Goal: Information Seeking & Learning: Learn about a topic

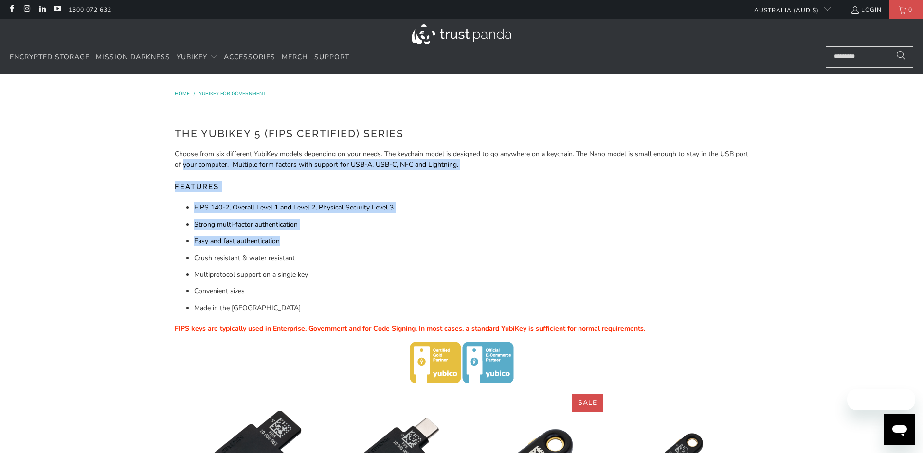
drag, startPoint x: 197, startPoint y: 169, endPoint x: 369, endPoint y: 249, distance: 189.8
click at [369, 249] on div "The YubiKey 5 (FIPS Certified) Series Choose from six different YubiKey models …" at bounding box center [462, 255] width 574 height 258
drag, startPoint x: 369, startPoint y: 249, endPoint x: 419, endPoint y: 259, distance: 51.1
click at [419, 259] on li "Crush resistant & water resistant" at bounding box center [471, 258] width 555 height 11
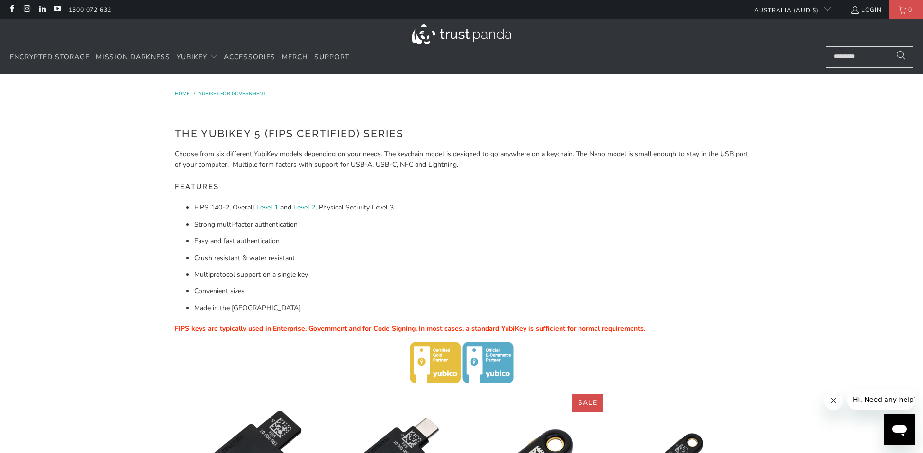
drag, startPoint x: 473, startPoint y: 277, endPoint x: 479, endPoint y: 218, distance: 59.6
click at [479, 218] on ul "FIPS 140-2, Overall Level 1 and Level 2 , Physical Security Level 3 Strong mult…" at bounding box center [462, 257] width 574 height 111
drag, startPoint x: 479, startPoint y: 218, endPoint x: 492, endPoint y: 245, distance: 30.3
click at [492, 245] on div "The YubiKey 5 (FIPS Certified) Series Choose from six different YubiKey models …" at bounding box center [462, 255] width 574 height 258
drag, startPoint x: 492, startPoint y: 245, endPoint x: 505, endPoint y: 291, distance: 47.9
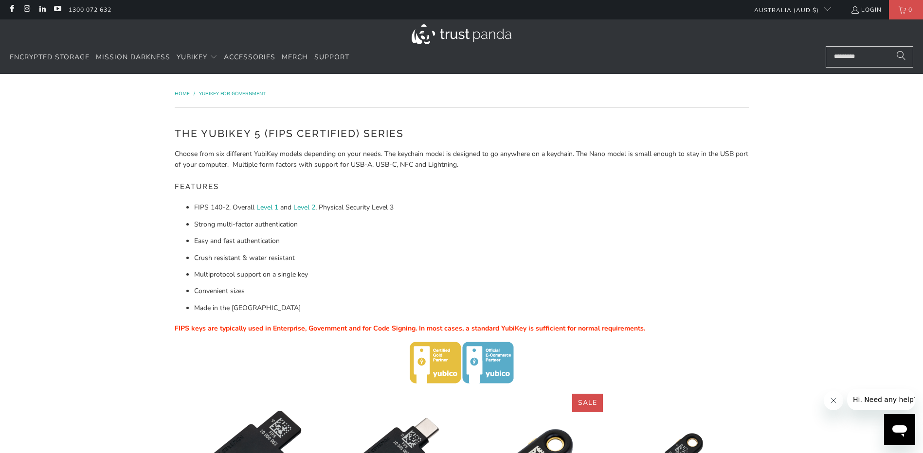
click at [505, 291] on li "Convenient sizes" at bounding box center [471, 291] width 555 height 11
click at [477, 255] on ul "FIPS 140-2, Overall Level 1 and Level 2 , Physical Security Level 3 Strong mult…" at bounding box center [462, 257] width 574 height 111
drag, startPoint x: 477, startPoint y: 255, endPoint x: 491, endPoint y: 279, distance: 27.3
click at [485, 247] on ul "FIPS 140-2, Overall Level 1 and Level 2 , Physical Security Level 3 Strong mult…" at bounding box center [462, 257] width 574 height 111
click at [491, 279] on li "Multiprotocol support on a single key" at bounding box center [471, 275] width 555 height 11
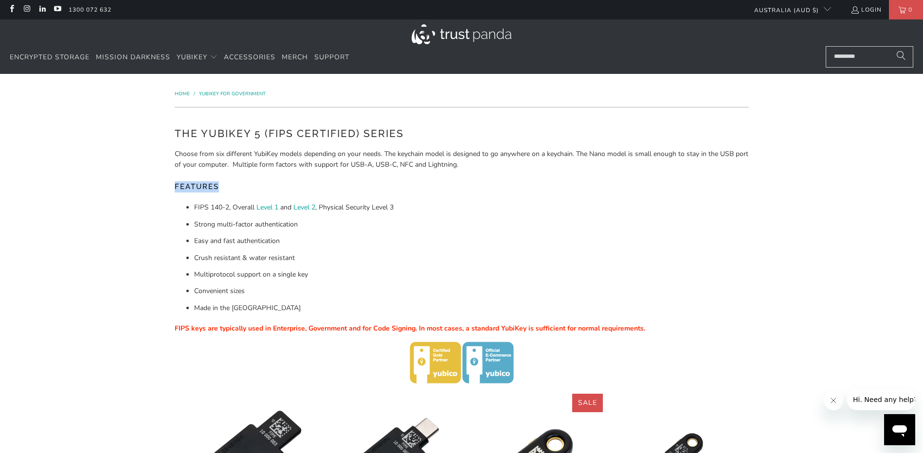
drag, startPoint x: 478, startPoint y: 195, endPoint x: 483, endPoint y: 249, distance: 53.7
click at [483, 249] on div "The YubiKey 5 (FIPS Certified) Series Choose from six different YubiKey models …" at bounding box center [462, 255] width 574 height 258
drag, startPoint x: 483, startPoint y: 249, endPoint x: 488, endPoint y: 270, distance: 21.9
click at [488, 270] on li "Multiprotocol support on a single key" at bounding box center [471, 275] width 555 height 11
